Goal: Information Seeking & Learning: Understand process/instructions

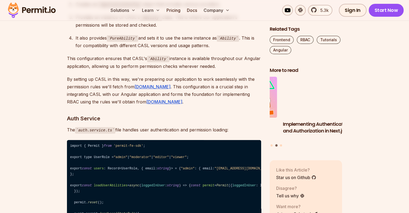
scroll to position [2204, 0]
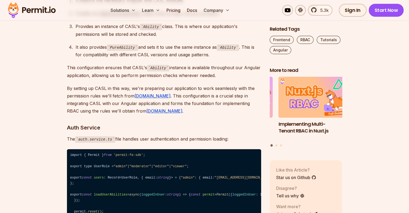
drag, startPoint x: 166, startPoint y: 83, endPoint x: 70, endPoint y: 84, distance: 96.0
copy code "import { Ability , PureAbility } from '@casl/ability' ;"
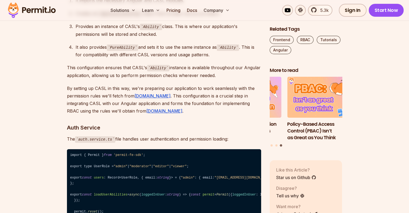
drag, startPoint x: 166, startPoint y: 128, endPoint x: 77, endPoint y: 122, distance: 88.9
copy code "{ provide : Ability , useValue : new Ability () }, { provide : PureAbility , us…"
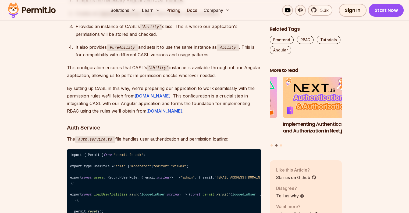
click at [50, 117] on section "Table of Contents Securing large-scale Angular applications demands more than s…" at bounding box center [204, 67] width 409 height 3908
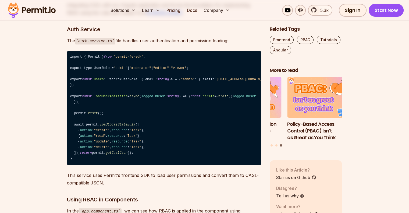
scroll to position [2312, 0]
